Goal: Information Seeking & Learning: Learn about a topic

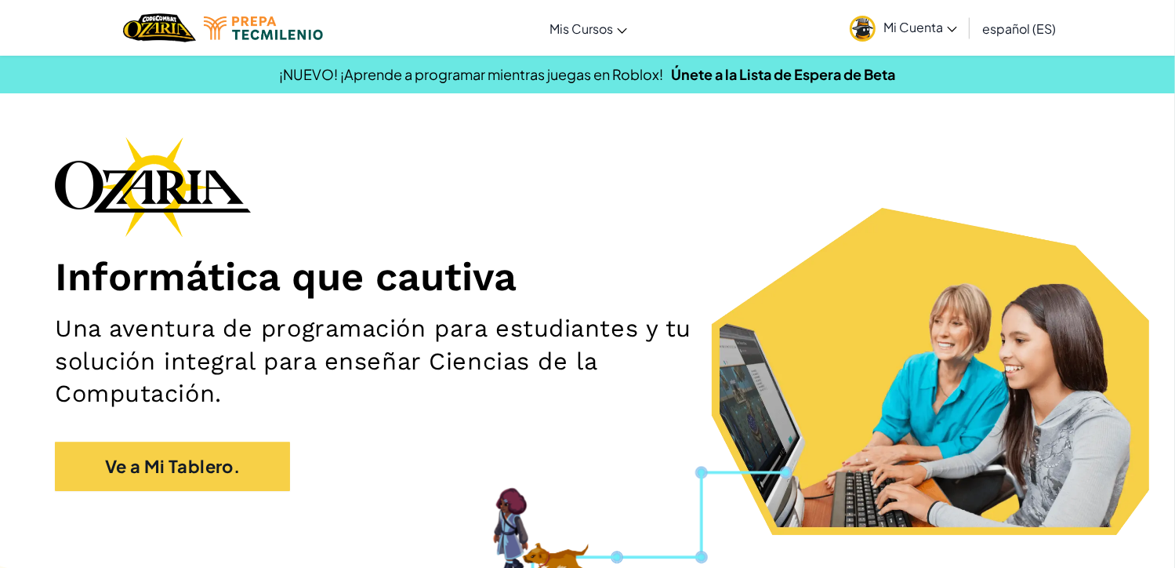
click at [866, 31] on img at bounding box center [863, 29] width 26 height 26
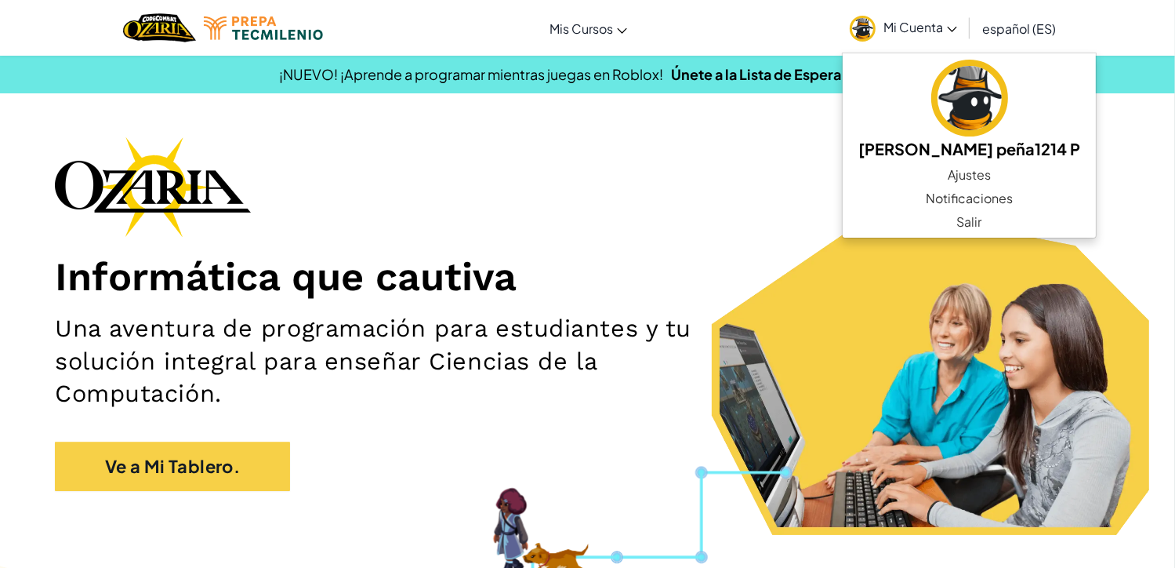
click at [688, 177] on div "Informática que cautiva Una aventura de programación para estudiantes y tu solu…" at bounding box center [588, 321] width 1066 height 370
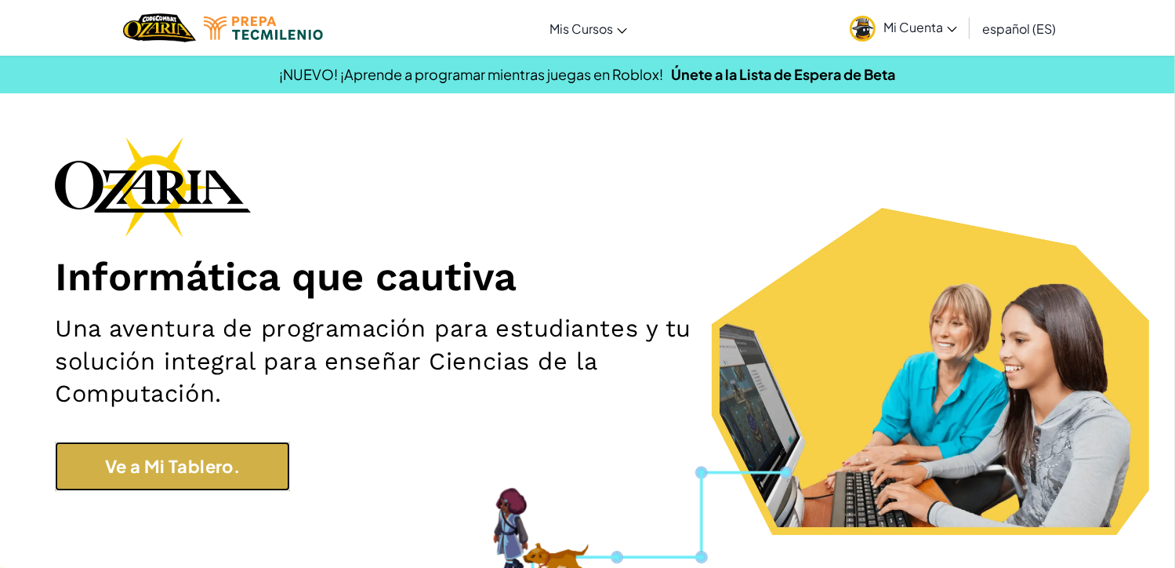
click at [242, 442] on link "Ve a Mi Tablero." at bounding box center [172, 465] width 235 height 49
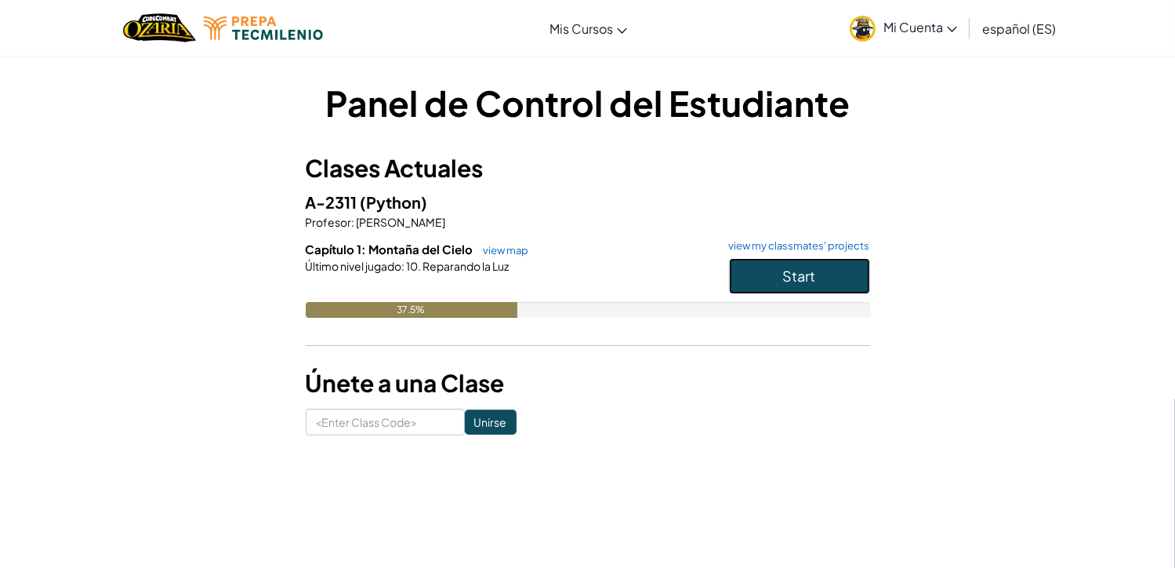
click at [813, 265] on button "Start" at bounding box center [799, 276] width 141 height 36
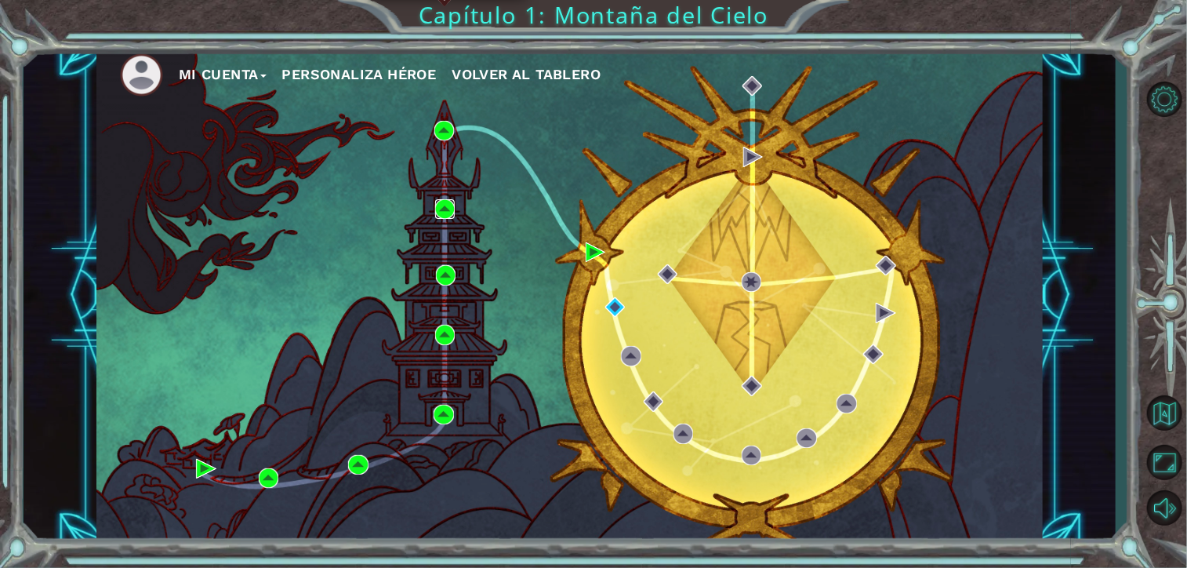
click at [449, 214] on img at bounding box center [445, 209] width 20 height 20
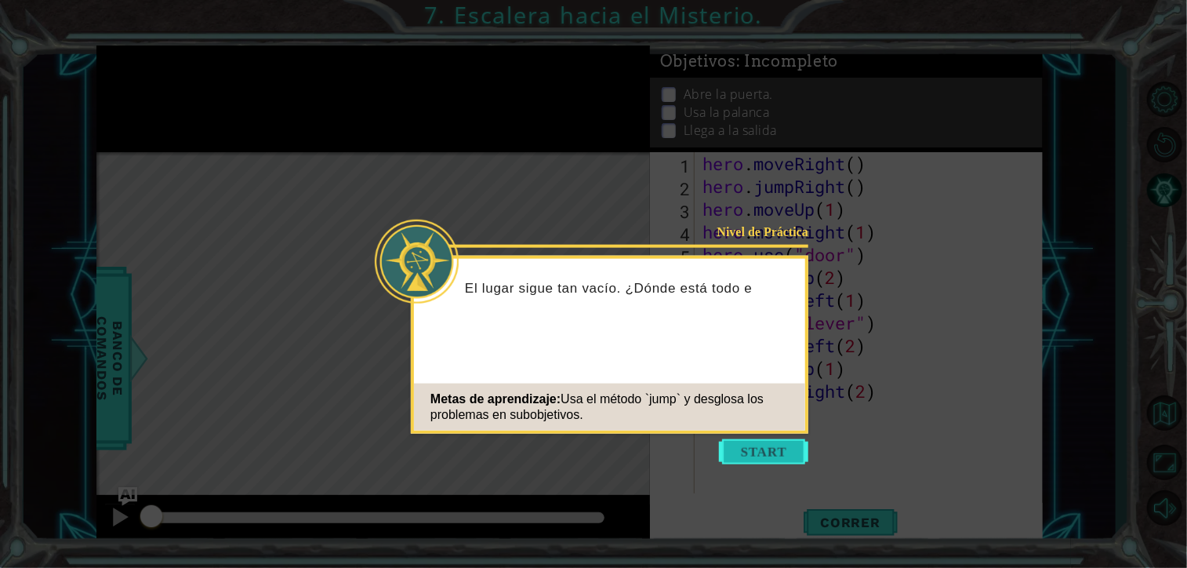
click at [765, 445] on button "Start" at bounding box center [763, 451] width 89 height 25
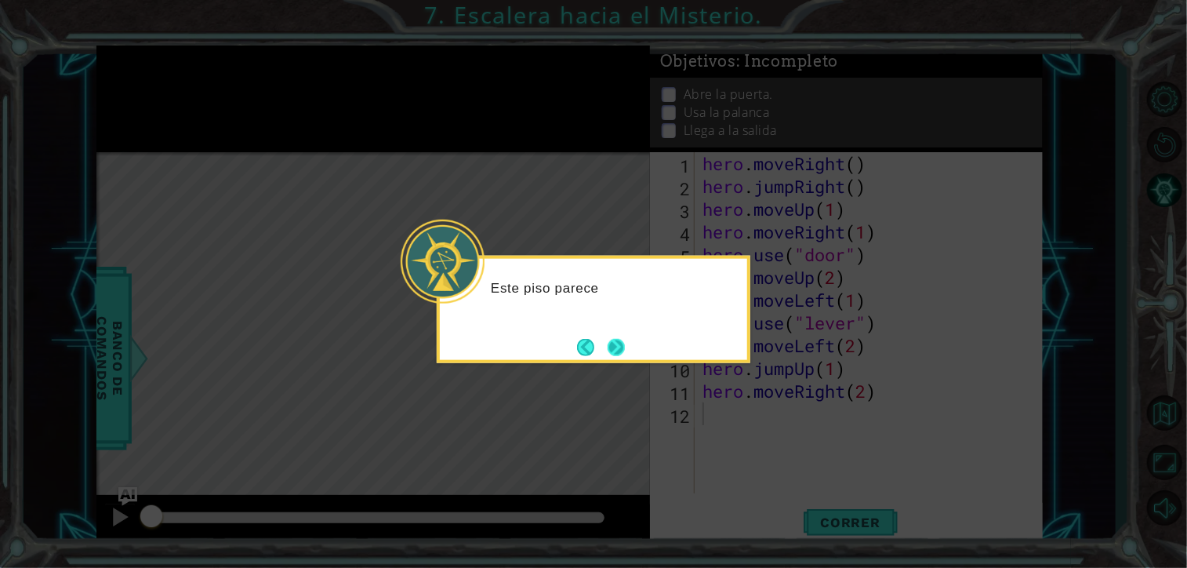
click at [625, 354] on button "Next" at bounding box center [616, 346] width 17 height 17
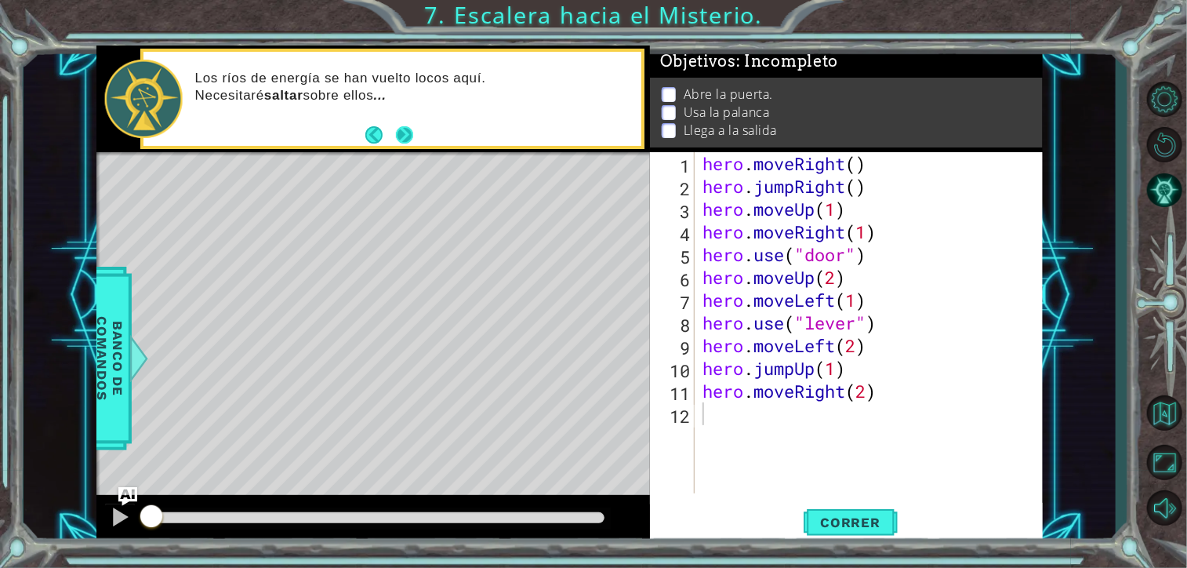
click at [396, 139] on button "Next" at bounding box center [404, 134] width 17 height 17
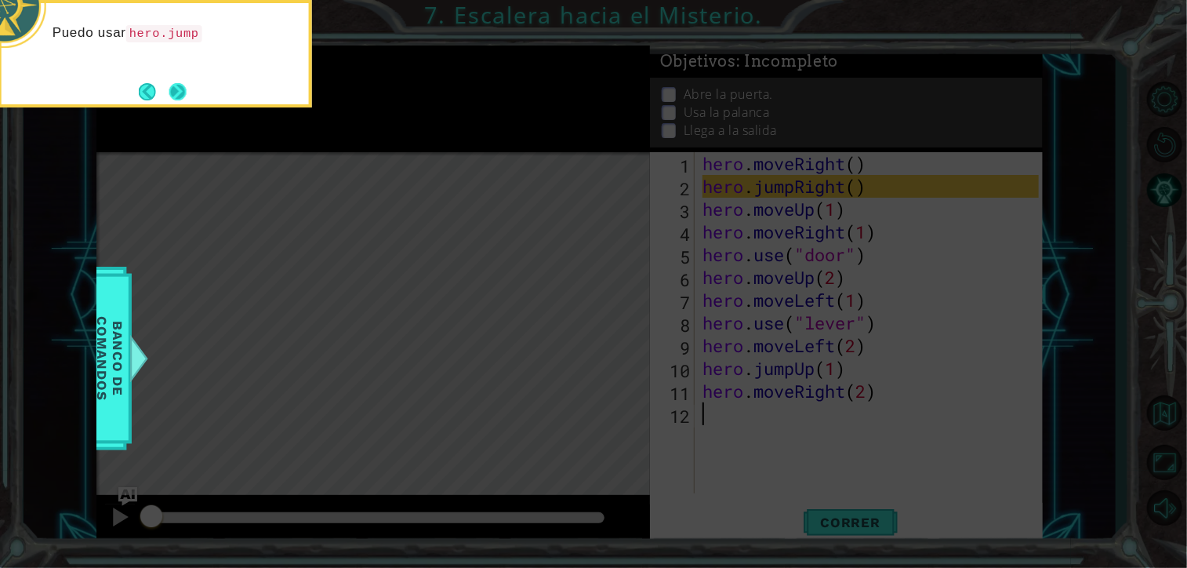
click at [173, 84] on button "Next" at bounding box center [177, 91] width 17 height 17
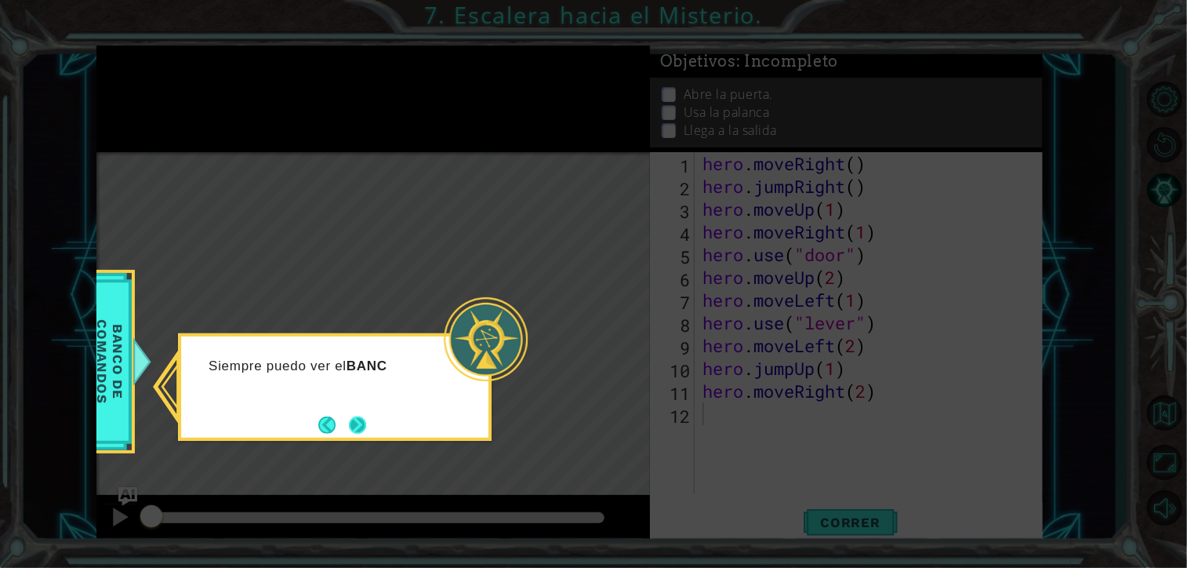
click at [354, 420] on button "Next" at bounding box center [357, 424] width 17 height 17
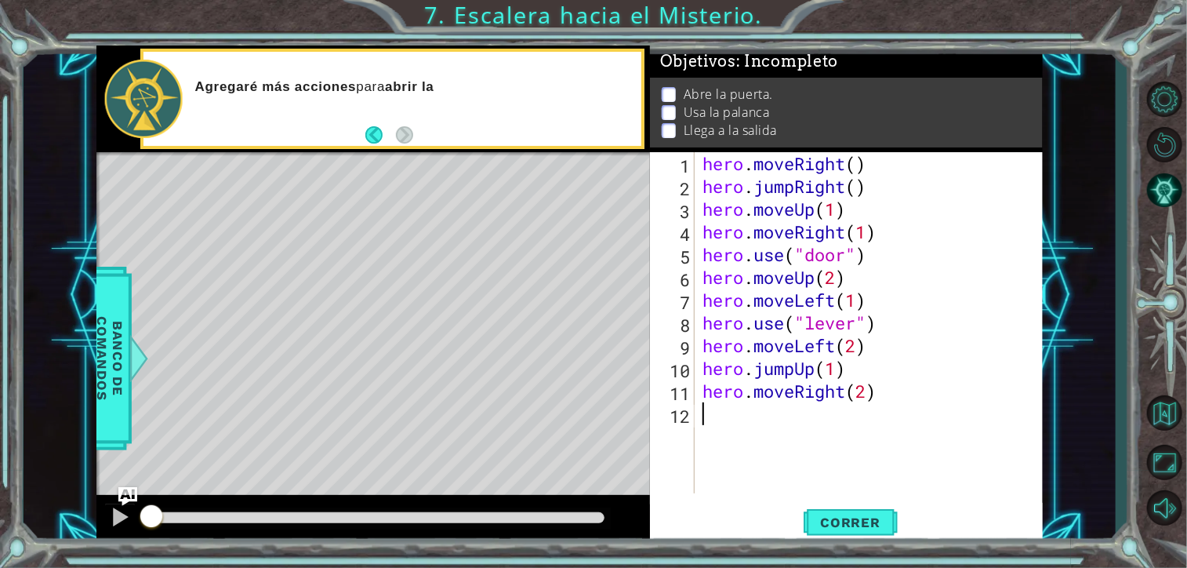
click at [445, 237] on div "Level Map" at bounding box center [458, 383] width 725 height 462
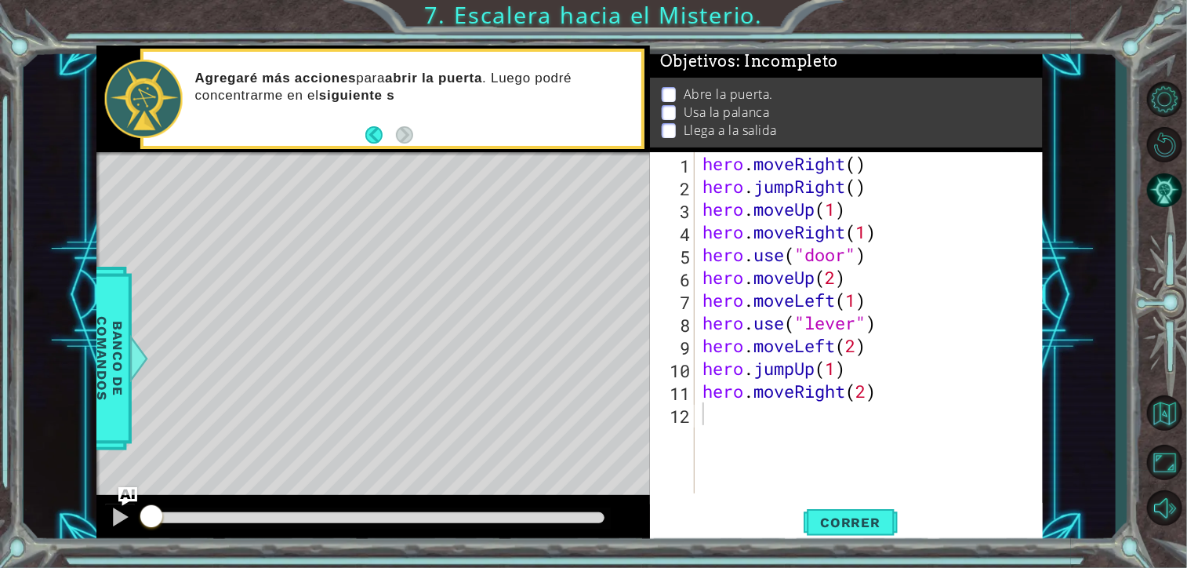
click at [478, 204] on div "Level Map" at bounding box center [458, 383] width 725 height 462
click at [432, 192] on div "Level Map" at bounding box center [458, 383] width 725 height 462
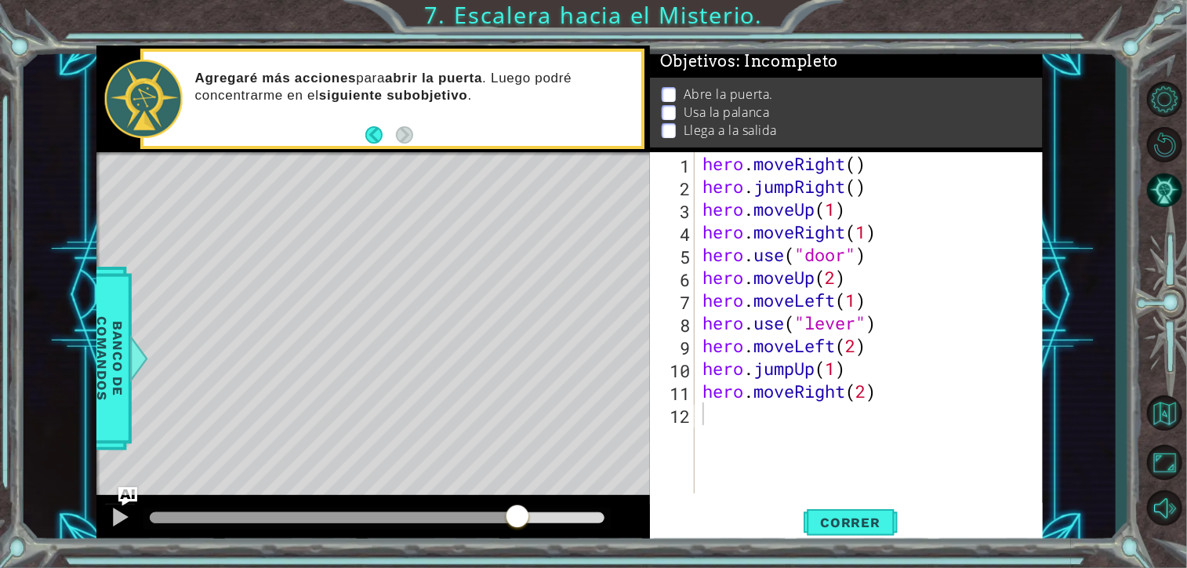
drag, startPoint x: 145, startPoint y: 507, endPoint x: 554, endPoint y: 452, distance: 412.2
click at [554, 452] on div "methods hero moveDown(steps) moveUp(steps) moveLeft(steps) moveRight(steps) use…" at bounding box center [569, 294] width 947 height 499
click at [120, 510] on div at bounding box center [120, 517] width 20 height 20
drag, startPoint x: 576, startPoint y: 520, endPoint x: 0, endPoint y: 565, distance: 578.1
click at [0, 565] on html "1 ההההההההההההההההההההההההההההההההההההההההההההההההההההההההההההההההההההההההההההה…" at bounding box center [593, 284] width 1187 height 568
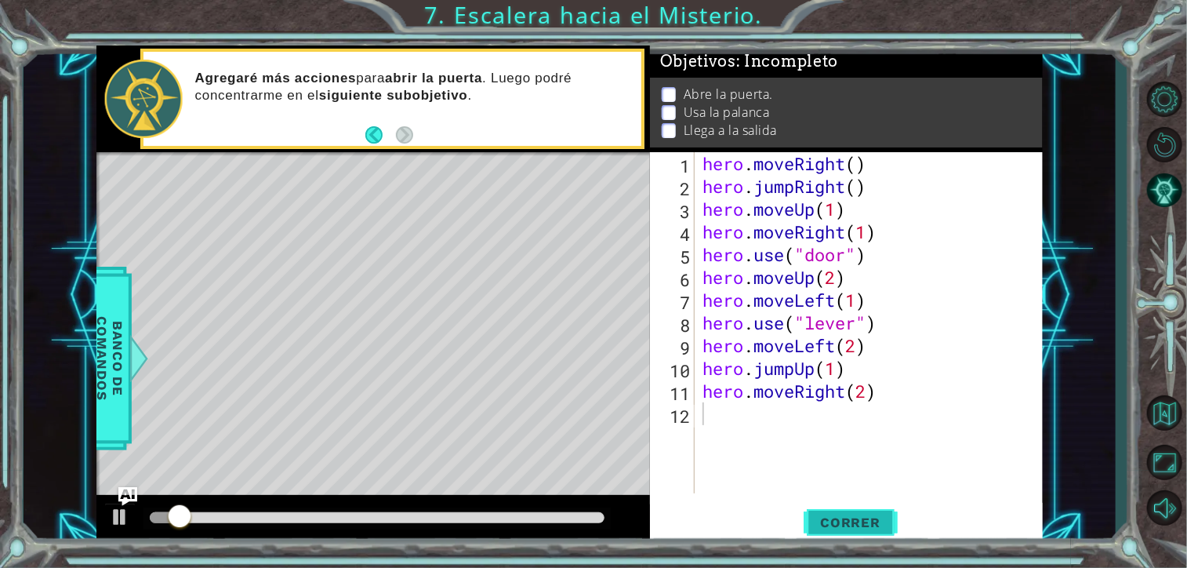
click at [886, 536] on button "Correr" at bounding box center [851, 522] width 94 height 39
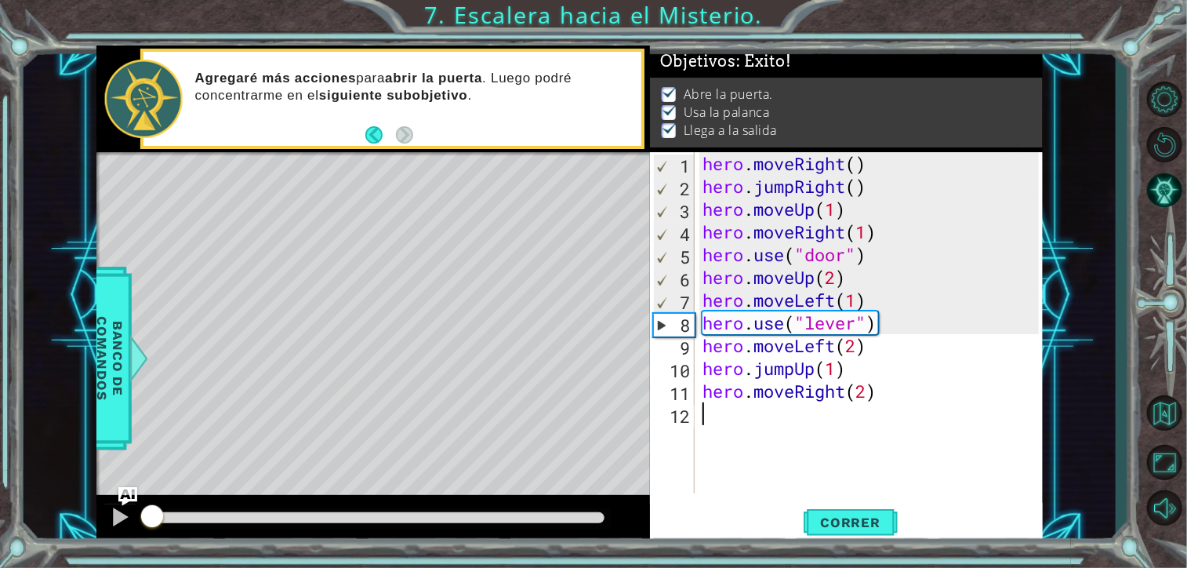
drag, startPoint x: 167, startPoint y: 512, endPoint x: -9, endPoint y: 613, distance: 203.4
click at [0, 567] on html "1 ההההההההההההההההההההההההההההההההההההההההההההההההההההההההההההההההההההההההההההה…" at bounding box center [593, 284] width 1187 height 568
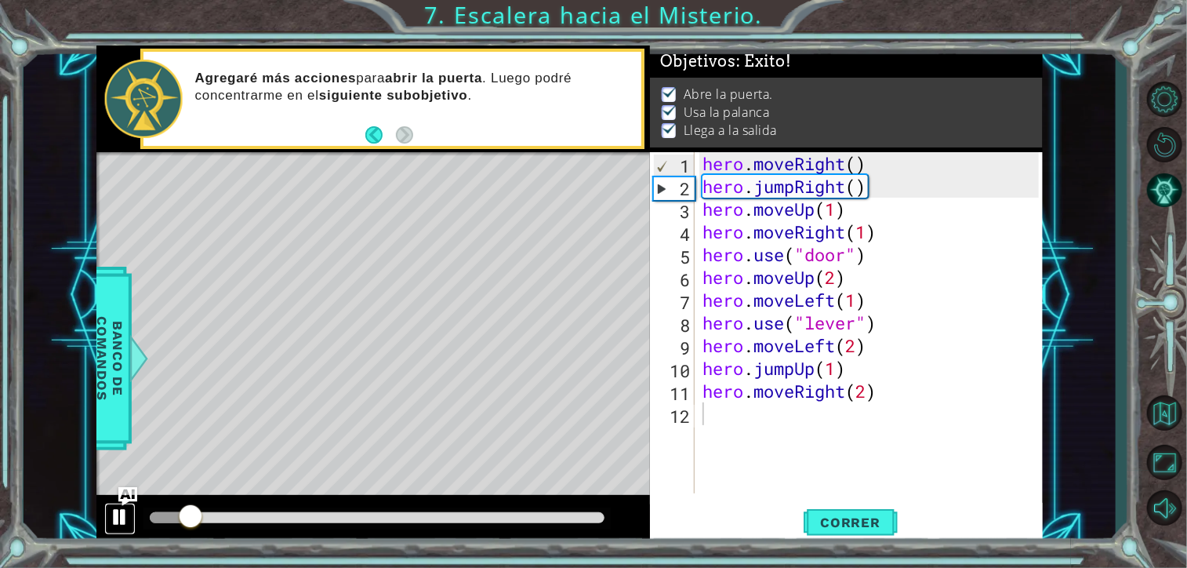
click at [119, 520] on div at bounding box center [120, 517] width 20 height 20
